Goal: Task Accomplishment & Management: Use online tool/utility

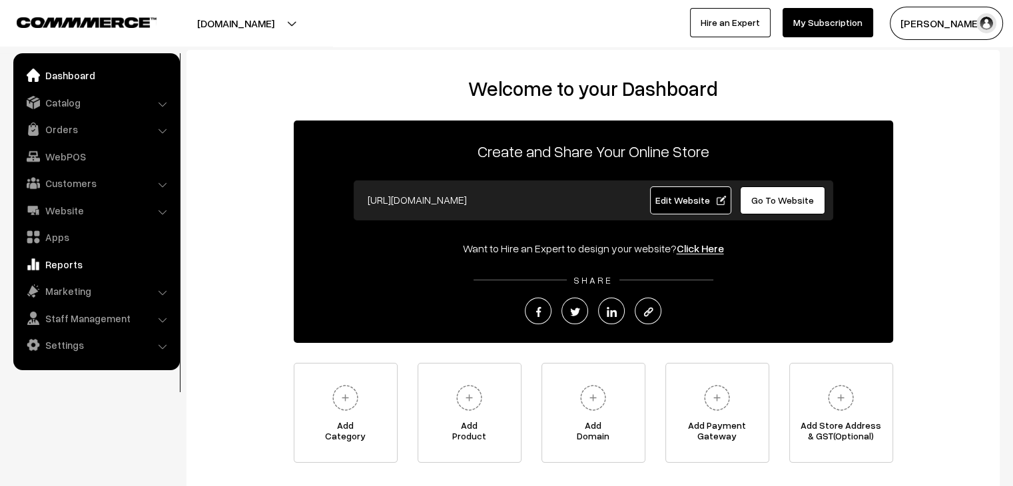
click at [77, 262] on link "Reports" at bounding box center [96, 264] width 158 height 24
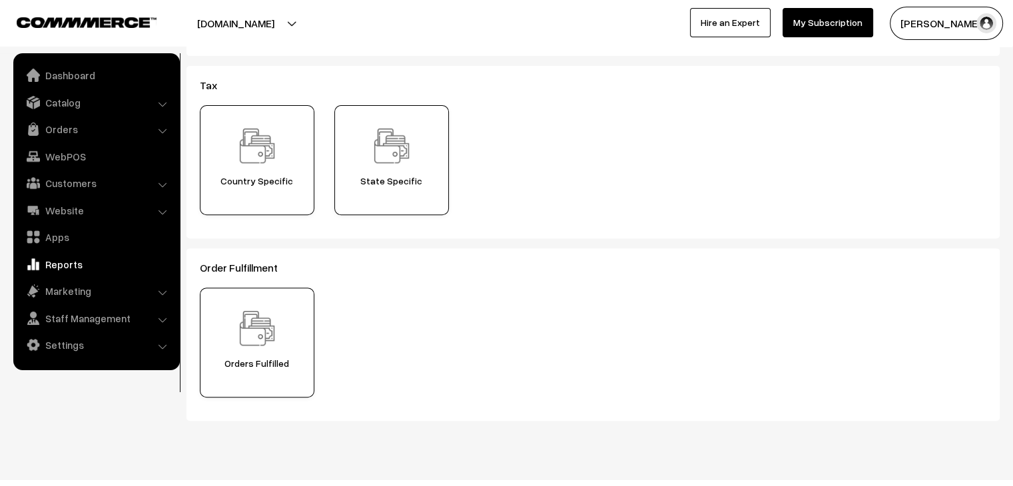
scroll to position [448, 0]
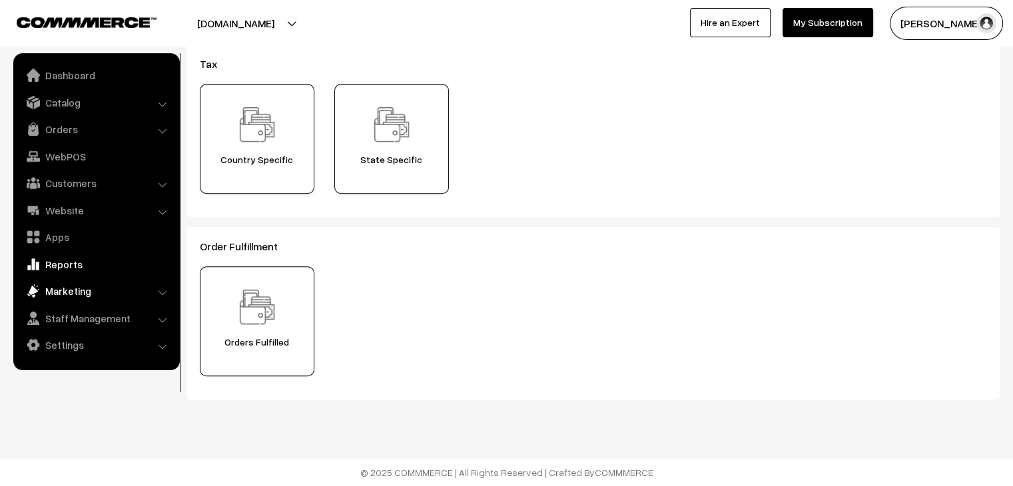
click at [64, 293] on link "Marketing" at bounding box center [96, 291] width 158 height 24
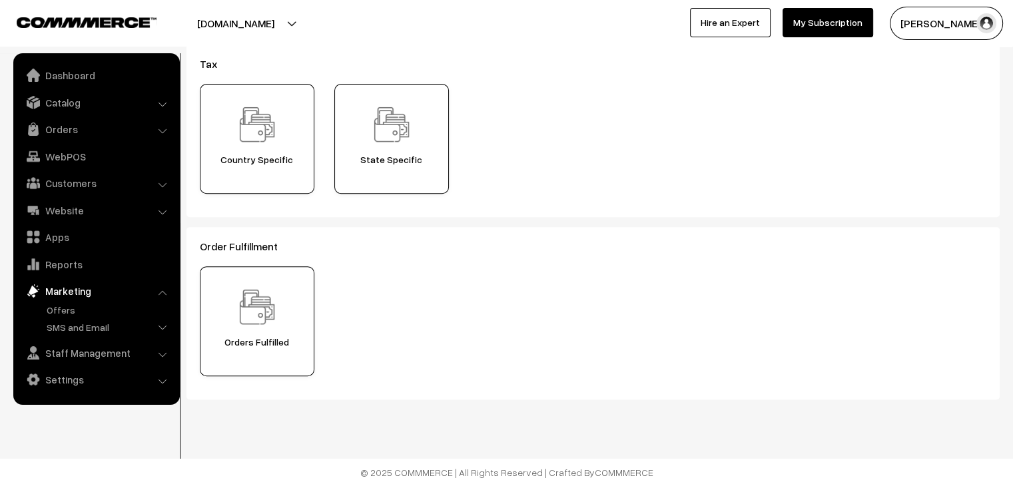
click at [158, 183] on li "Customers Customers" at bounding box center [97, 183] width 160 height 24
click at [160, 184] on li "Customers Customers" at bounding box center [97, 183] width 160 height 24
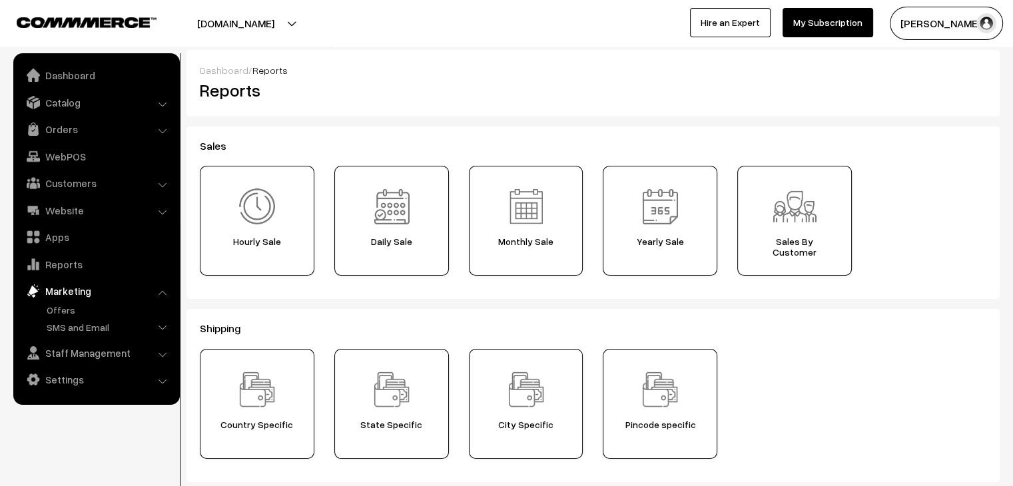
click at [162, 134] on li "Orders Orders" at bounding box center [97, 129] width 160 height 24
click at [162, 128] on li "Orders Orders" at bounding box center [97, 129] width 160 height 24
click at [162, 102] on li "Catalog Categories" at bounding box center [97, 103] width 160 height 24
click at [161, 105] on li "Catalog Categories" at bounding box center [97, 103] width 160 height 24
click at [164, 132] on li "Orders Orders" at bounding box center [97, 129] width 160 height 24
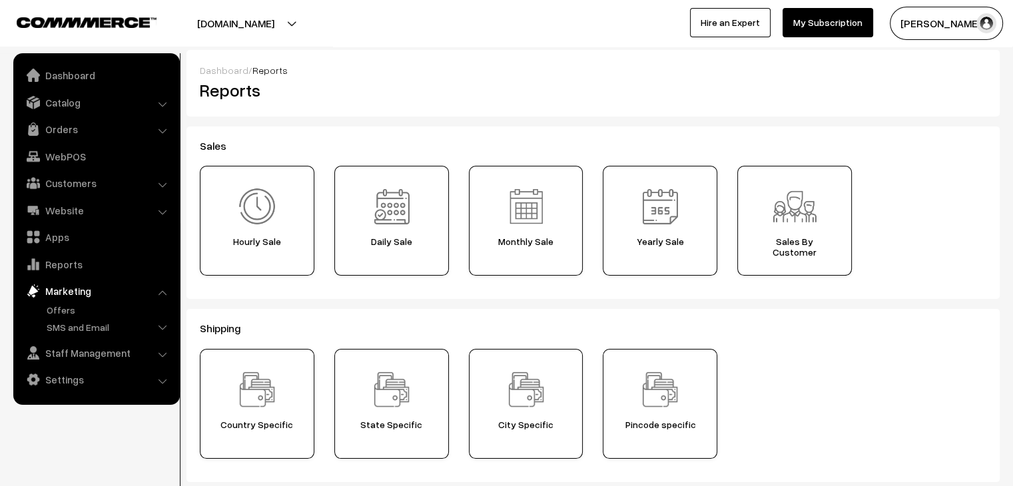
click at [164, 130] on li "Orders Orders" at bounding box center [97, 129] width 160 height 24
click at [160, 102] on li "Catalog Categories" at bounding box center [97, 103] width 160 height 24
click at [162, 208] on li "Website Website Builder Authors" at bounding box center [97, 210] width 160 height 24
click at [161, 212] on li "Website Website Builder Authors" at bounding box center [97, 210] width 160 height 24
click at [57, 234] on link "Apps" at bounding box center [96, 237] width 158 height 24
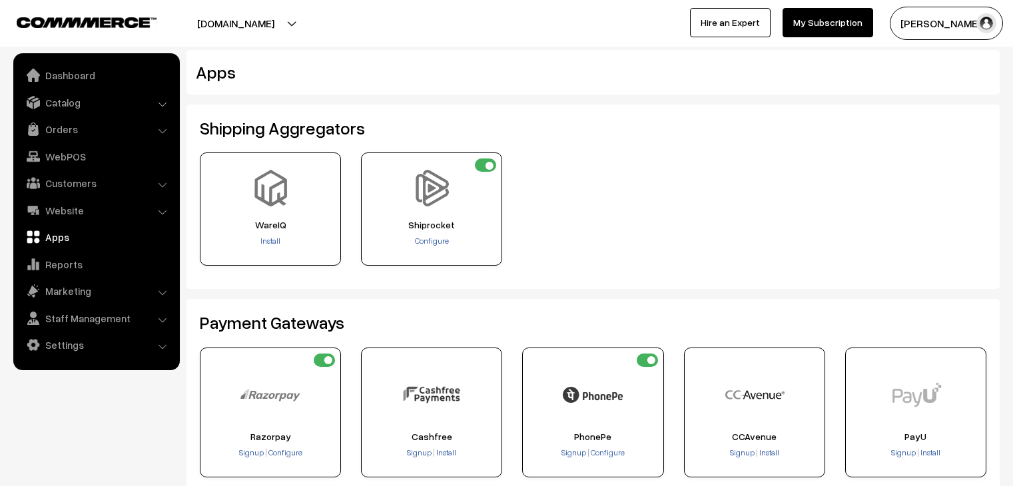
click at [57, 234] on link "Apps" at bounding box center [96, 237] width 158 height 24
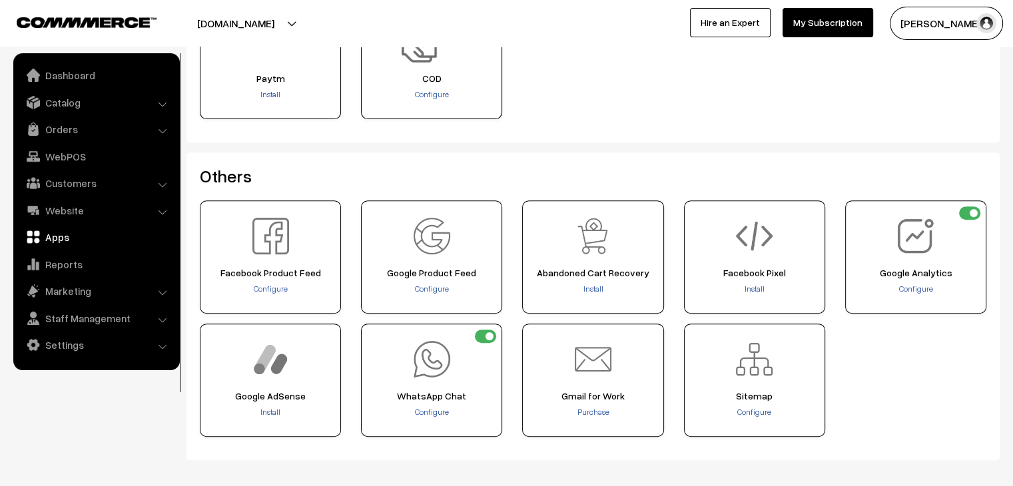
scroll to position [500, 0]
click at [590, 270] on span "Abandoned Cart Recovery" at bounding box center [593, 271] width 132 height 11
click at [597, 288] on span "Install" at bounding box center [593, 287] width 20 height 10
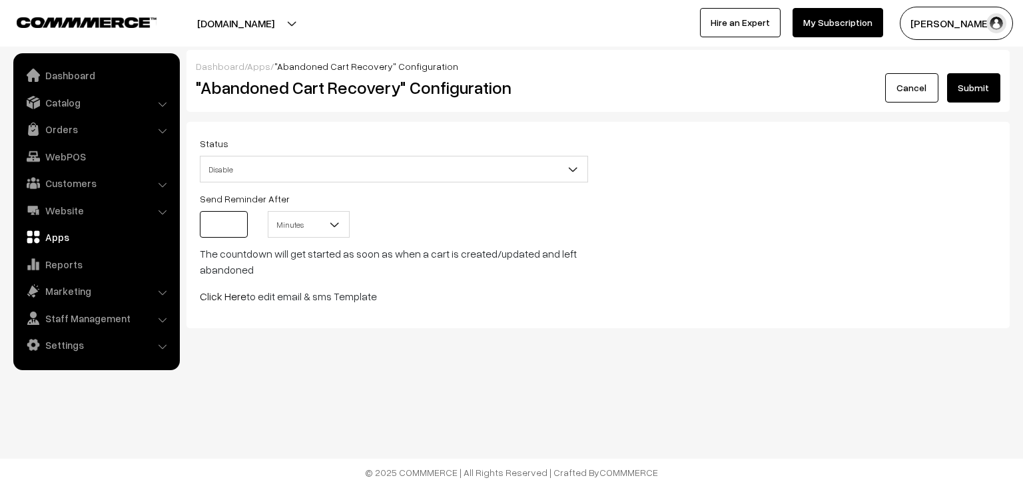
click at [232, 222] on input at bounding box center [224, 224] width 48 height 27
click at [570, 171] on b at bounding box center [572, 168] width 13 height 13
click at [734, 220] on div "Status Enable Disable Disable Send Reminder After Minutes Hours Days Minutes Th…" at bounding box center [598, 225] width 816 height 180
click at [333, 224] on b at bounding box center [334, 224] width 13 height 13
click at [463, 221] on div "Minutes Hours Days Minutes" at bounding box center [394, 228] width 408 height 35
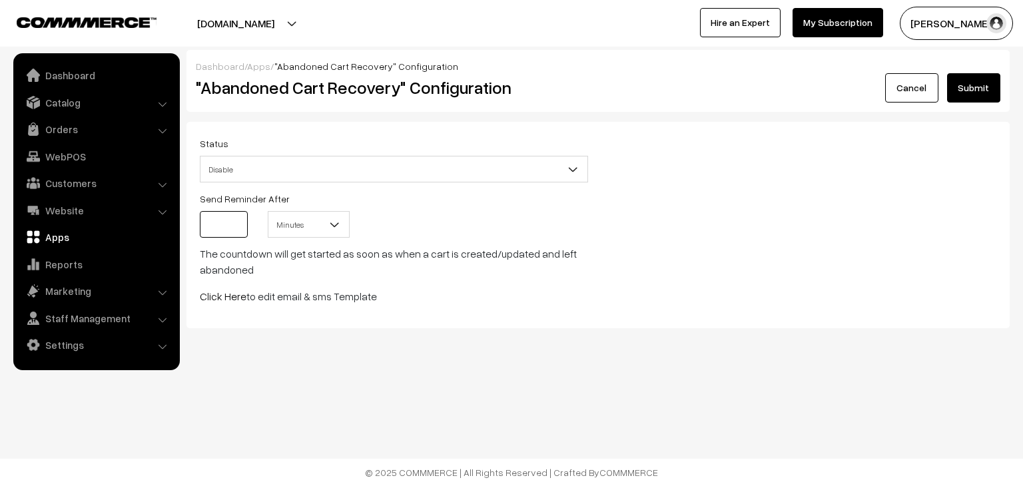
click at [220, 218] on input at bounding box center [224, 224] width 48 height 27
